Goal: Information Seeking & Learning: Learn about a topic

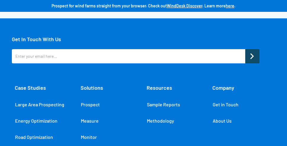
scroll to position [2465, 0]
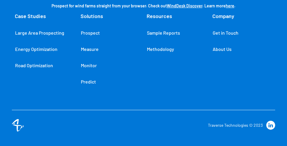
click at [225, 52] on link "About Us" at bounding box center [222, 49] width 25 height 12
click at [223, 51] on link "About Us" at bounding box center [222, 49] width 25 height 12
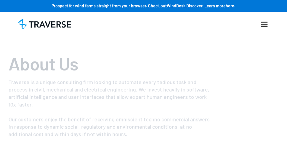
click at [226, 50] on div "About Us Traverse is a unique consulting firm looking to automate every tedious…" at bounding box center [144, 126] width 270 height 153
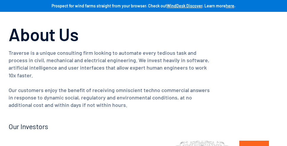
scroll to position [31, 0]
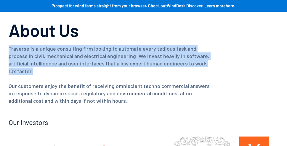
drag, startPoint x: 42, startPoint y: 68, endPoint x: 7, endPoint y: 51, distance: 37.9
click at [7, 51] on div "About Us Traverse is a unique consulting firm looking to automate every tedious…" at bounding box center [143, 84] width 287 height 230
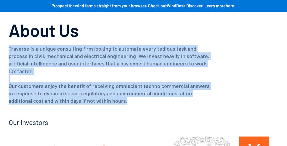
drag, startPoint x: 125, startPoint y: 103, endPoint x: 9, endPoint y: 50, distance: 127.0
click at [9, 50] on p "Traverse is a unique consulting firm looking to automate every tedious task and…" at bounding box center [110, 75] width 202 height 60
copy p "Traverse is a unique consulting firm looking to automate every tedious task and…"
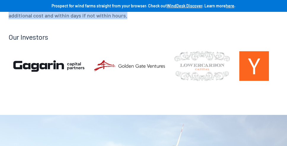
scroll to position [123, 0]
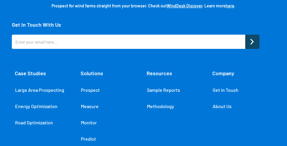
scroll to position [1260, 0]
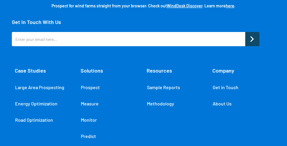
click at [215, 98] on link "About Us" at bounding box center [222, 104] width 25 height 12
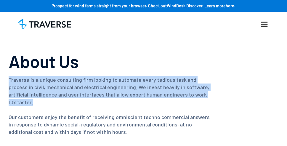
drag, startPoint x: 36, startPoint y: 101, endPoint x: 5, endPoint y: 82, distance: 35.8
click at [5, 82] on div "About Us Traverse is a unique consulting firm looking to automate every tedious…" at bounding box center [143, 115] width 287 height 230
copy p "Traverse is a unique consulting firm looking to automate every tedious task and…"
